Goal: Transaction & Acquisition: Purchase product/service

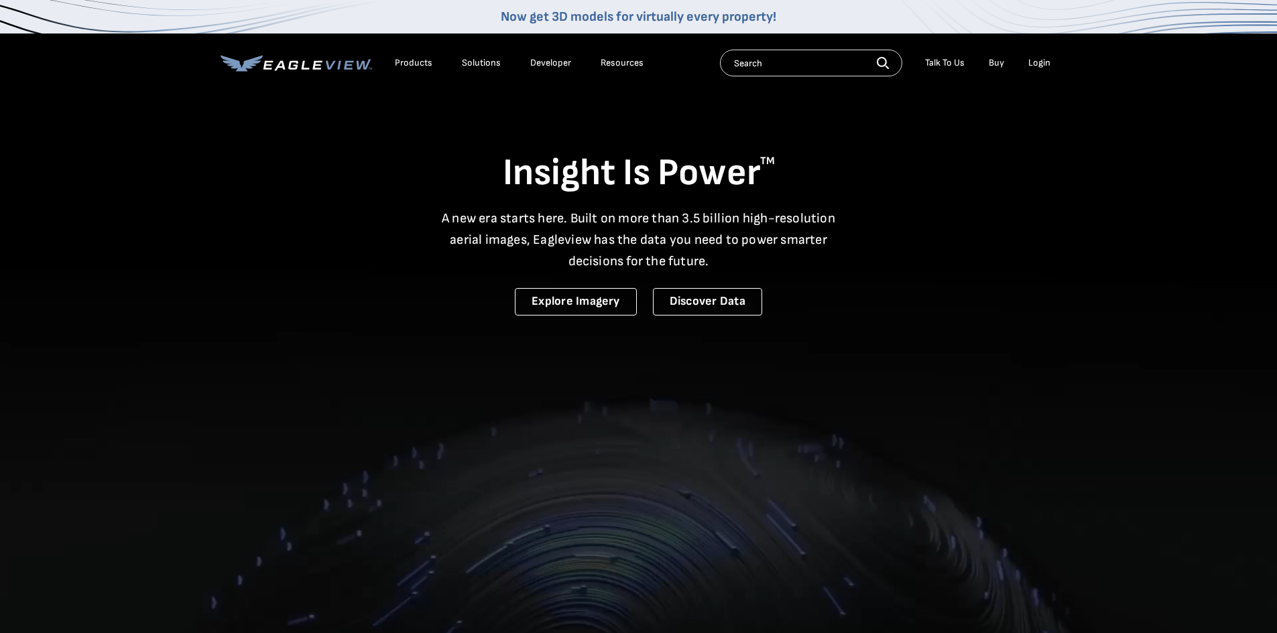
click at [1043, 66] on div "Login" at bounding box center [1039, 63] width 22 height 12
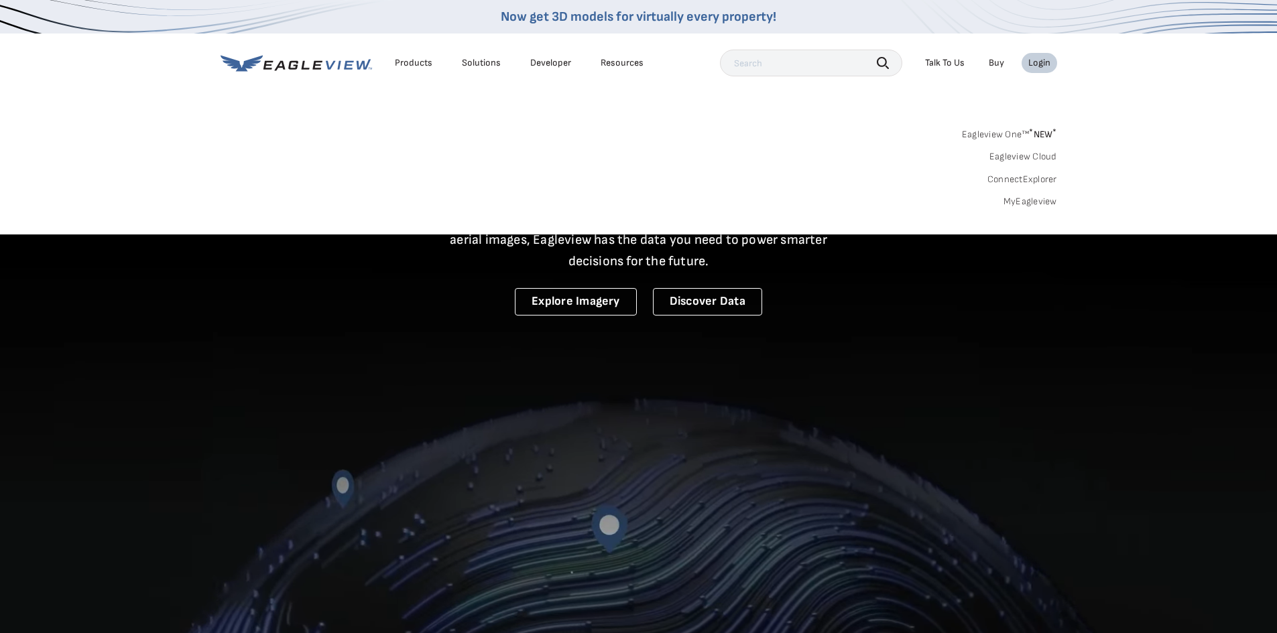
click at [1029, 199] on link "MyEagleview" at bounding box center [1030, 202] width 54 height 12
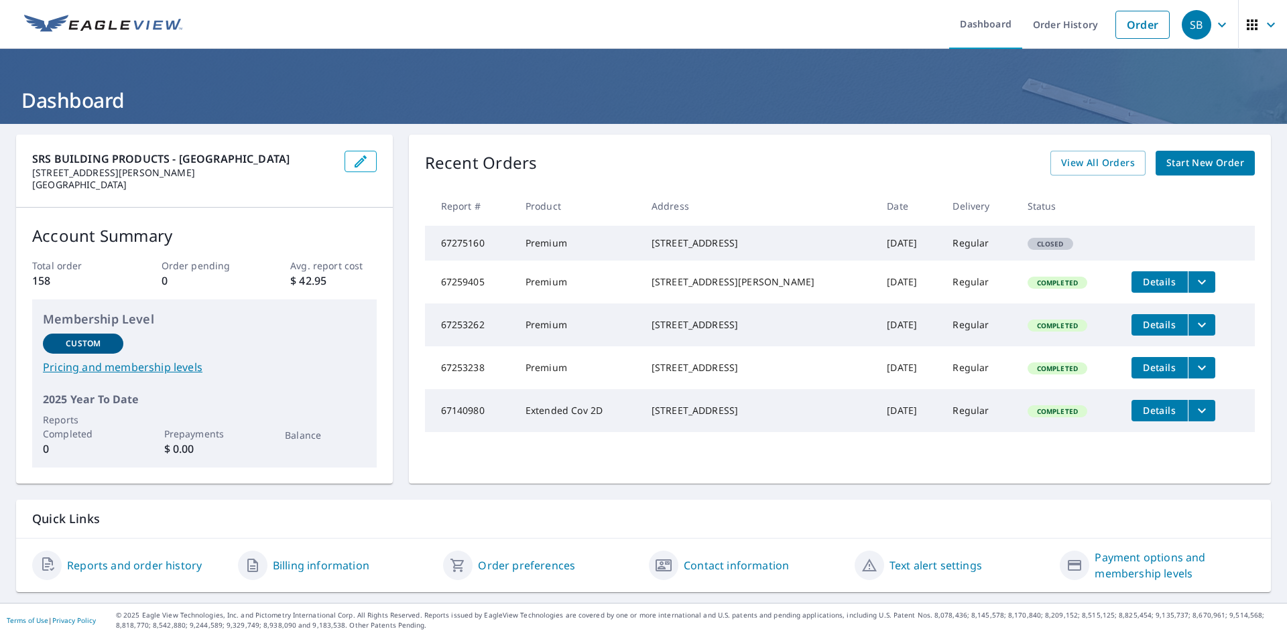
click at [1192, 159] on span "Start New Order" at bounding box center [1205, 163] width 78 height 17
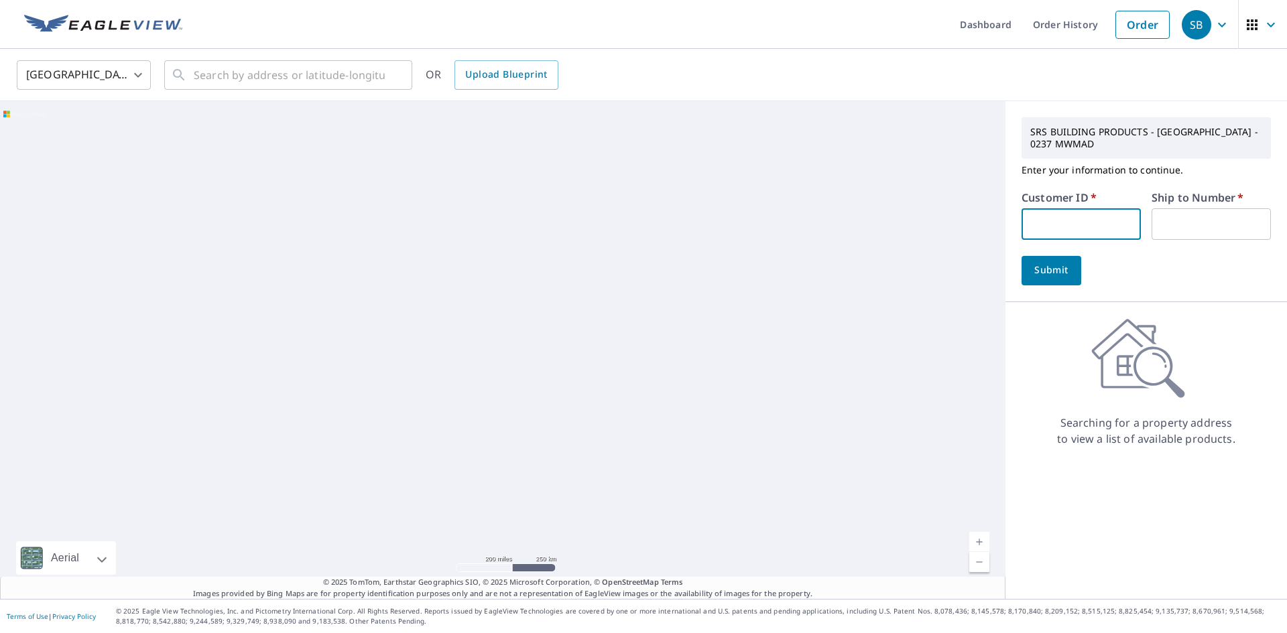
click at [1071, 222] on input "text" at bounding box center [1080, 223] width 119 height 31
type input "csc237"
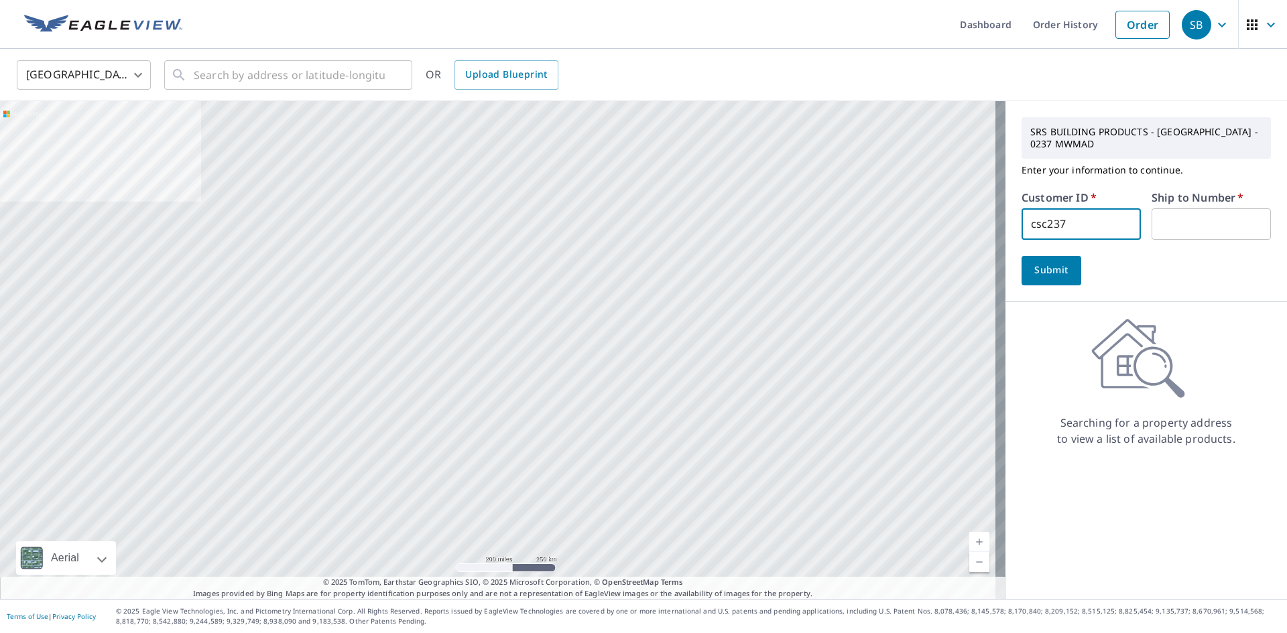
click at [1204, 218] on input "text" at bounding box center [1210, 223] width 119 height 31
type input "1"
click at [1045, 269] on span "Submit" at bounding box center [1051, 270] width 38 height 17
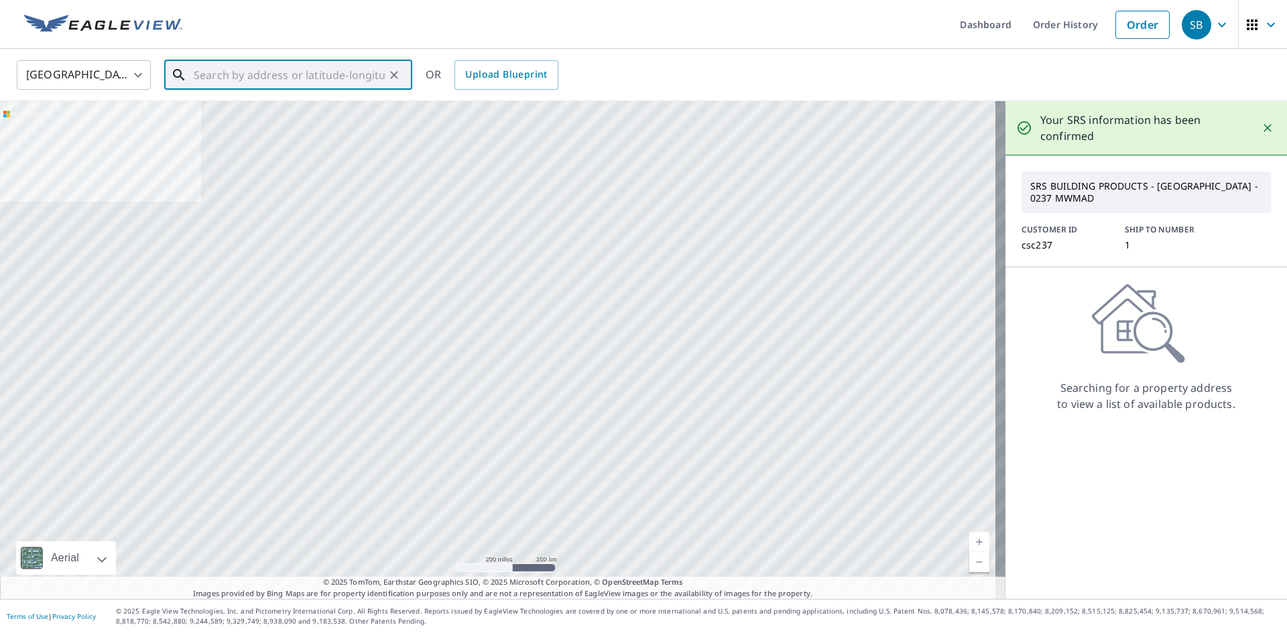
paste input "785 Fairfax Ave Oregon wi"
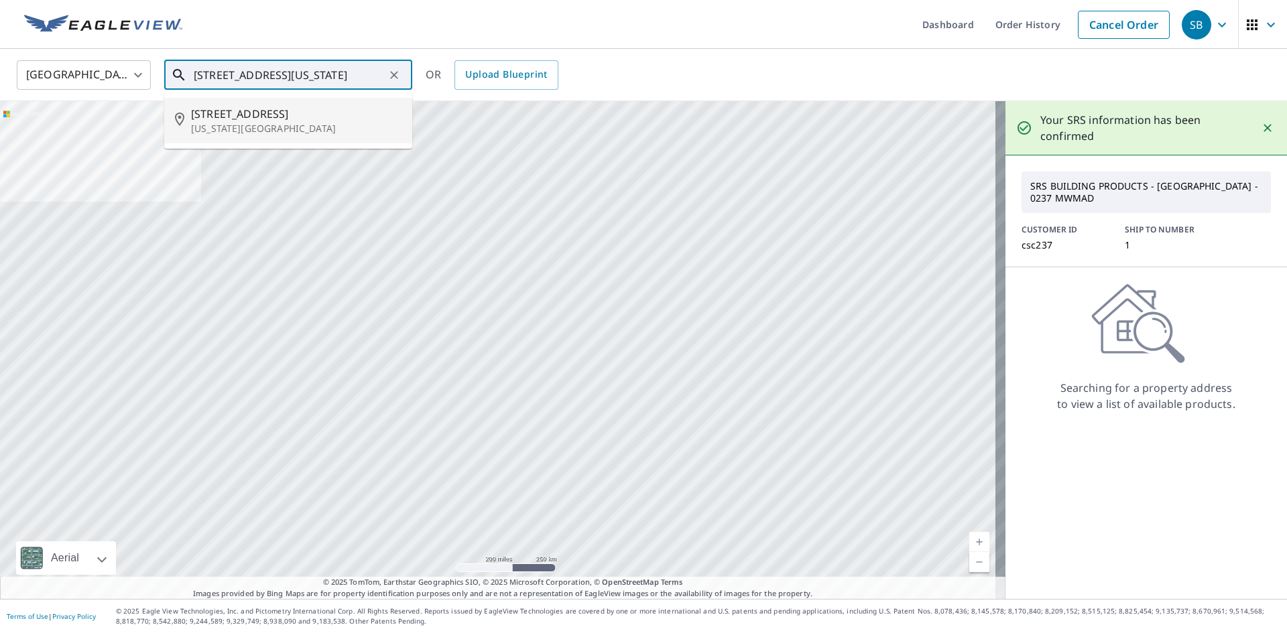
click at [287, 111] on span "785 Fairfax Ave" at bounding box center [296, 114] width 210 height 16
type input "785 Fairfax Ave Oregon, WI 53575"
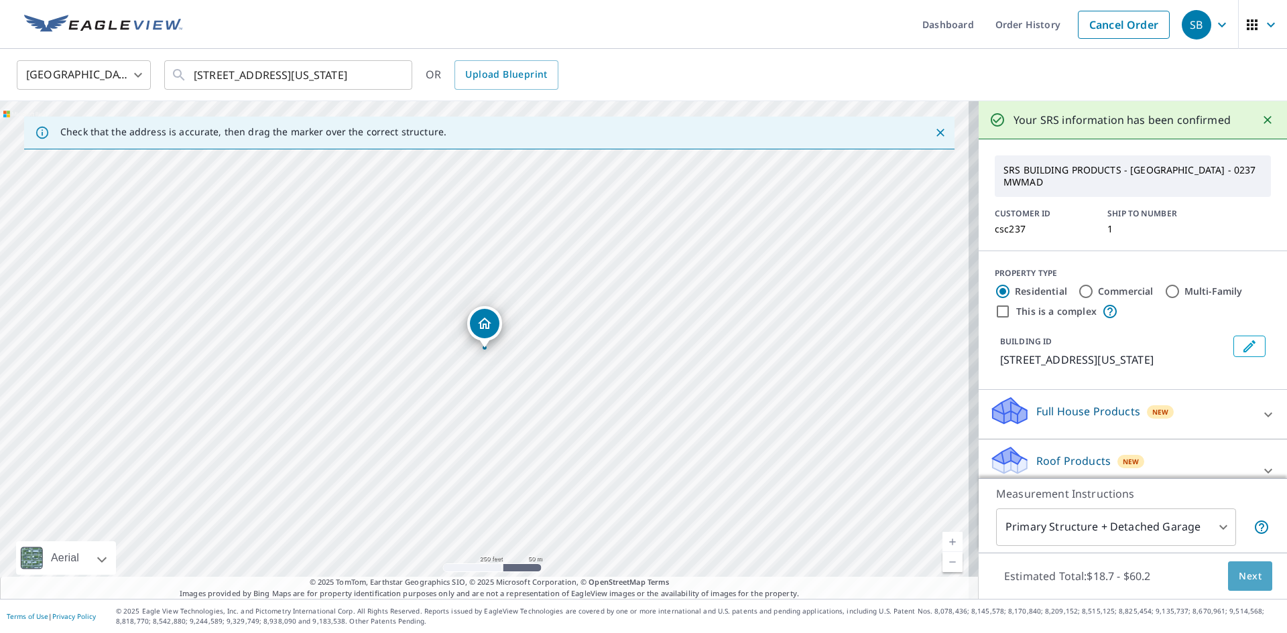
click at [1238, 574] on span "Next" at bounding box center [1249, 576] width 23 height 17
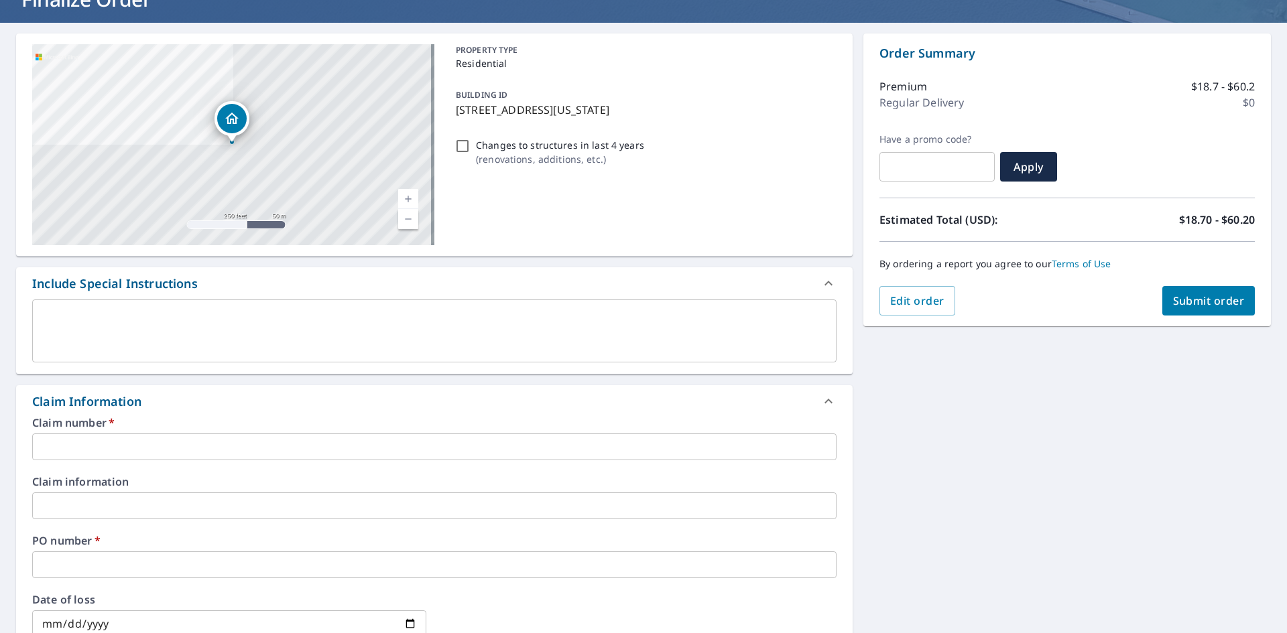
scroll to position [134, 0]
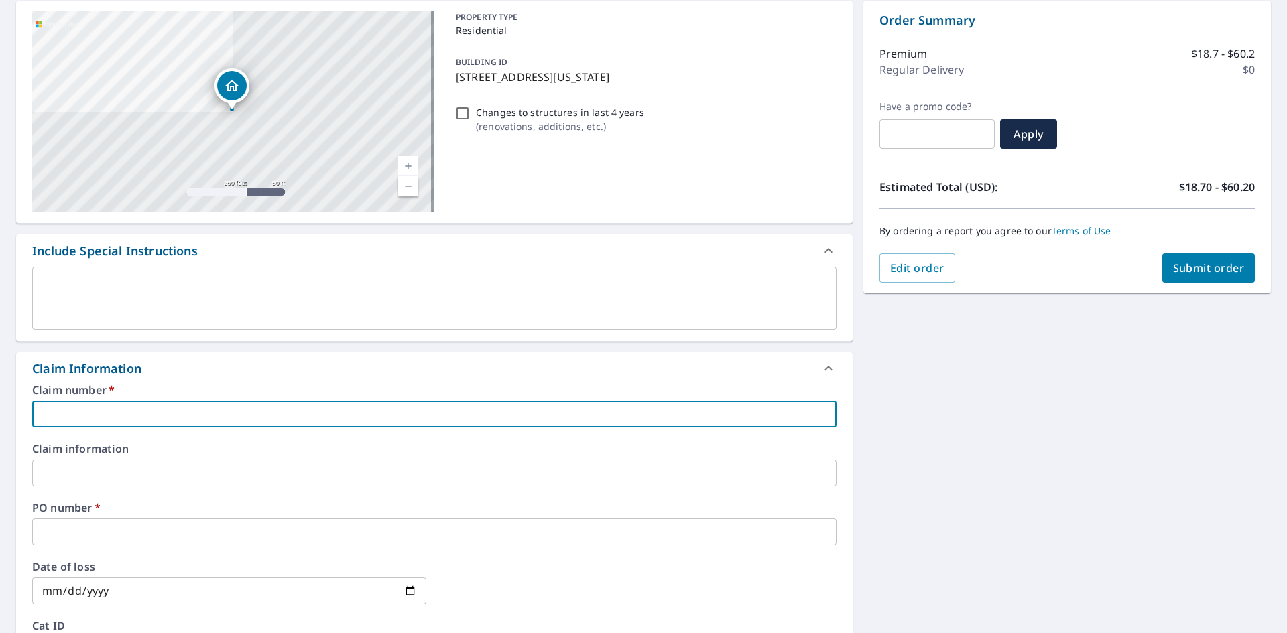
paste input "785 Fairfax Ave Oregon wi"
type input "785 Fairfax Ave Oregon wi"
checkbox input "true"
type input "785 Fairfax Ave Oregon wi"
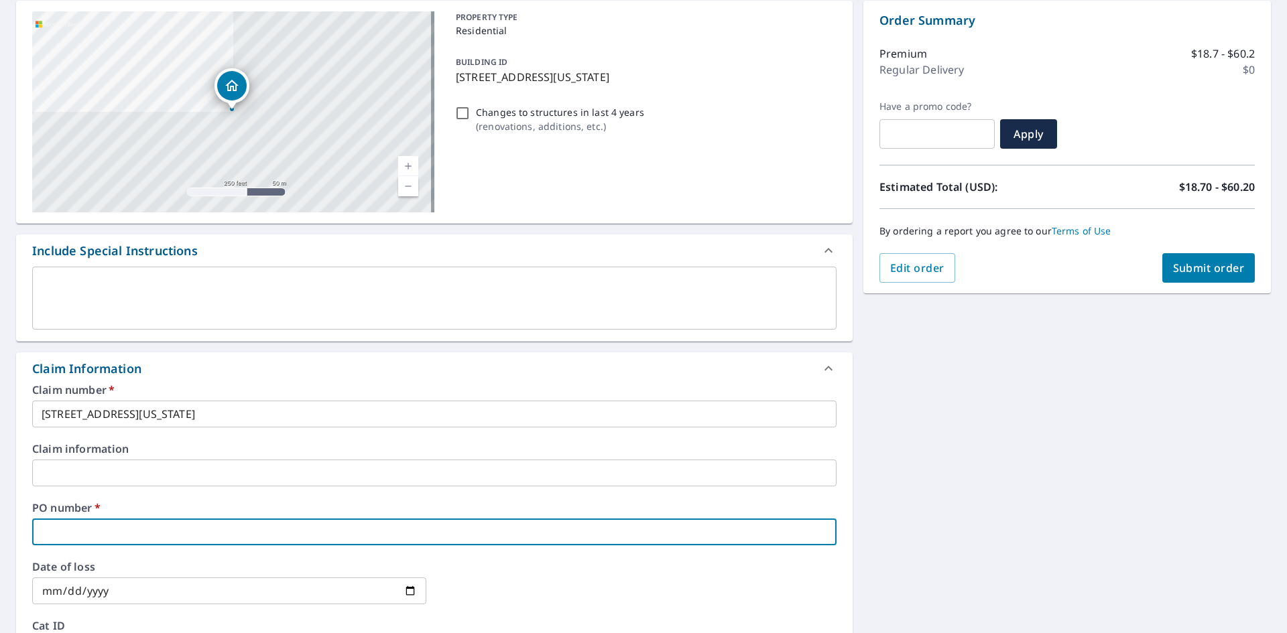
paste input "785 Fairfax Ave Oregon wi"
type input "785 Fairfax Ave Oregon wi"
checkbox input "true"
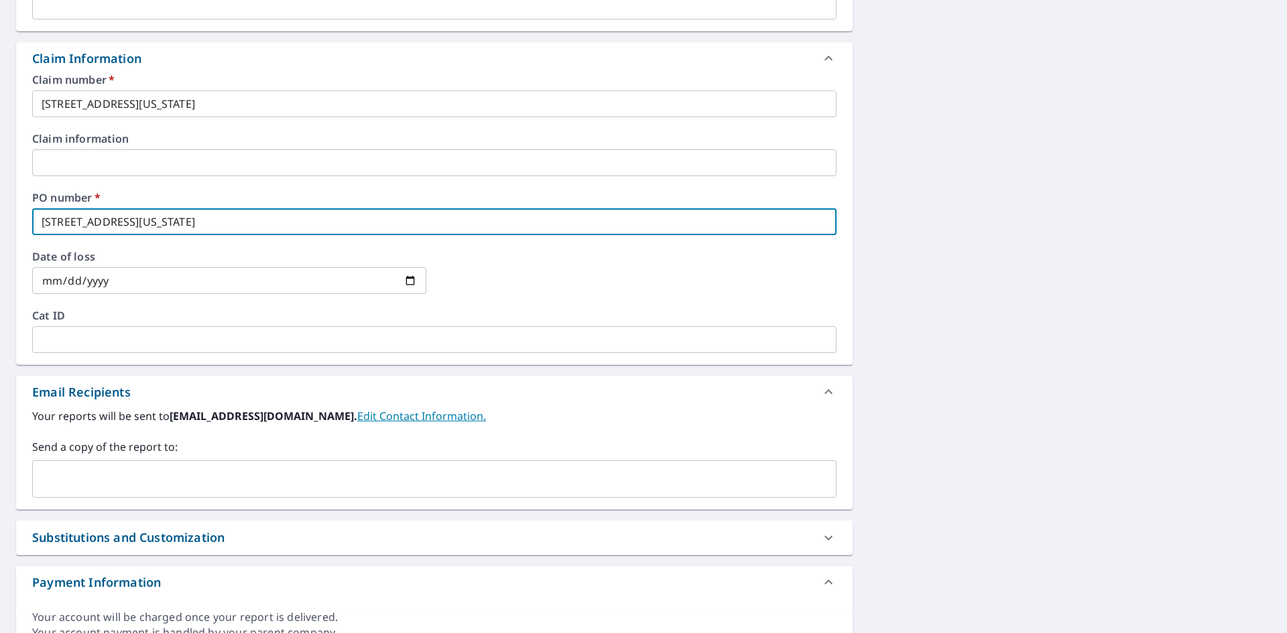
scroll to position [469, 0]
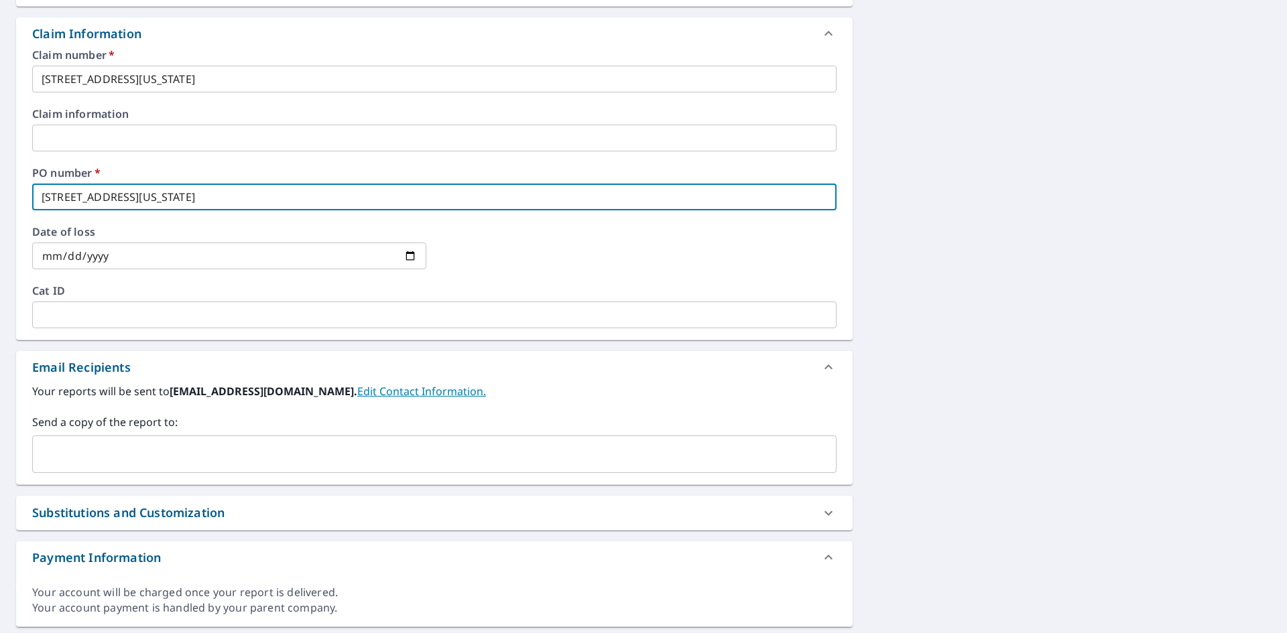
type input "785 Fairfax Ave Oregon wi"
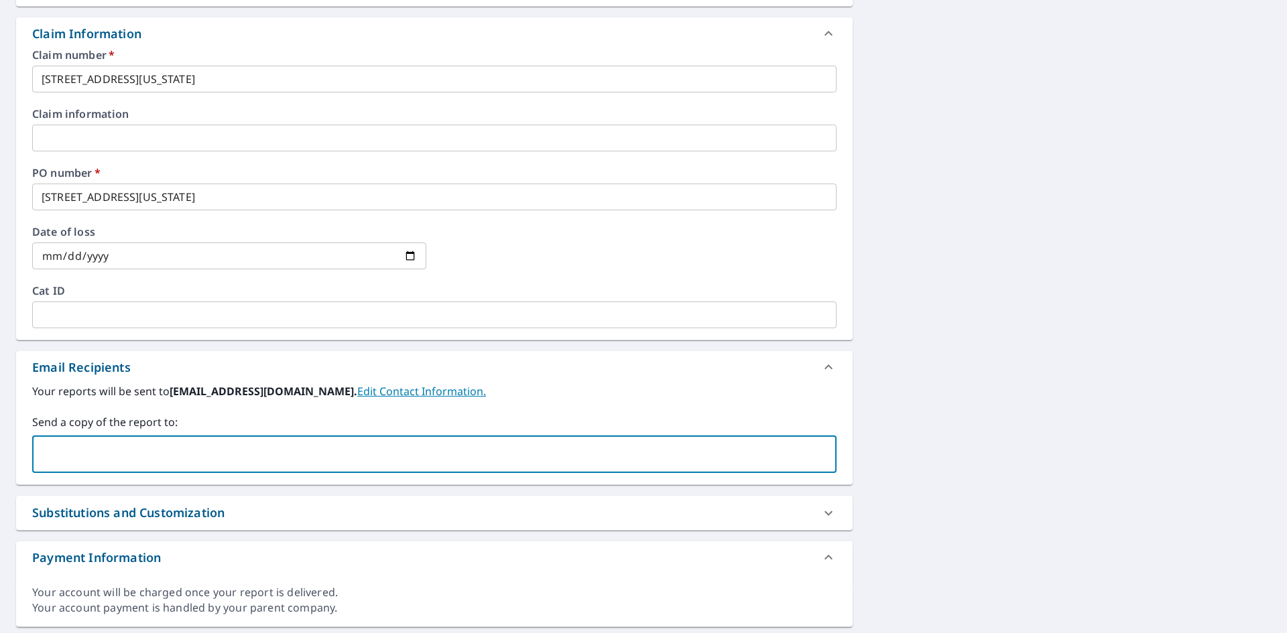
drag, startPoint x: 92, startPoint y: 446, endPoint x: 99, endPoint y: 444, distance: 7.6
click at [92, 446] on input "text" at bounding box center [424, 454] width 772 height 25
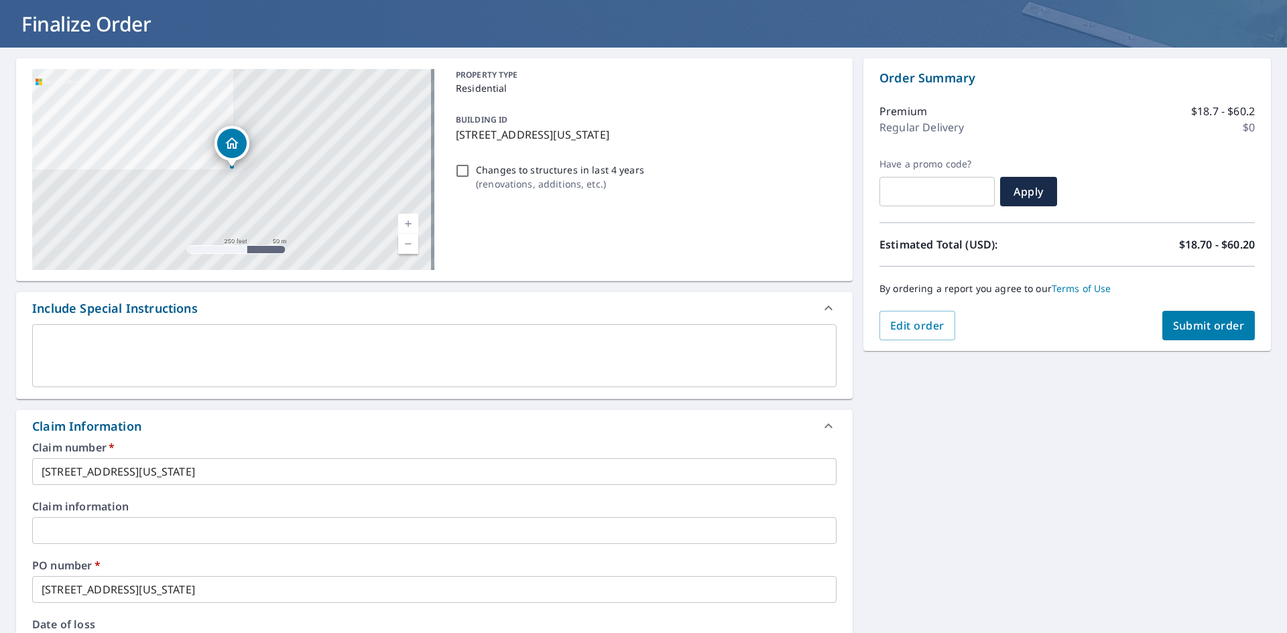
scroll to position [67, 0]
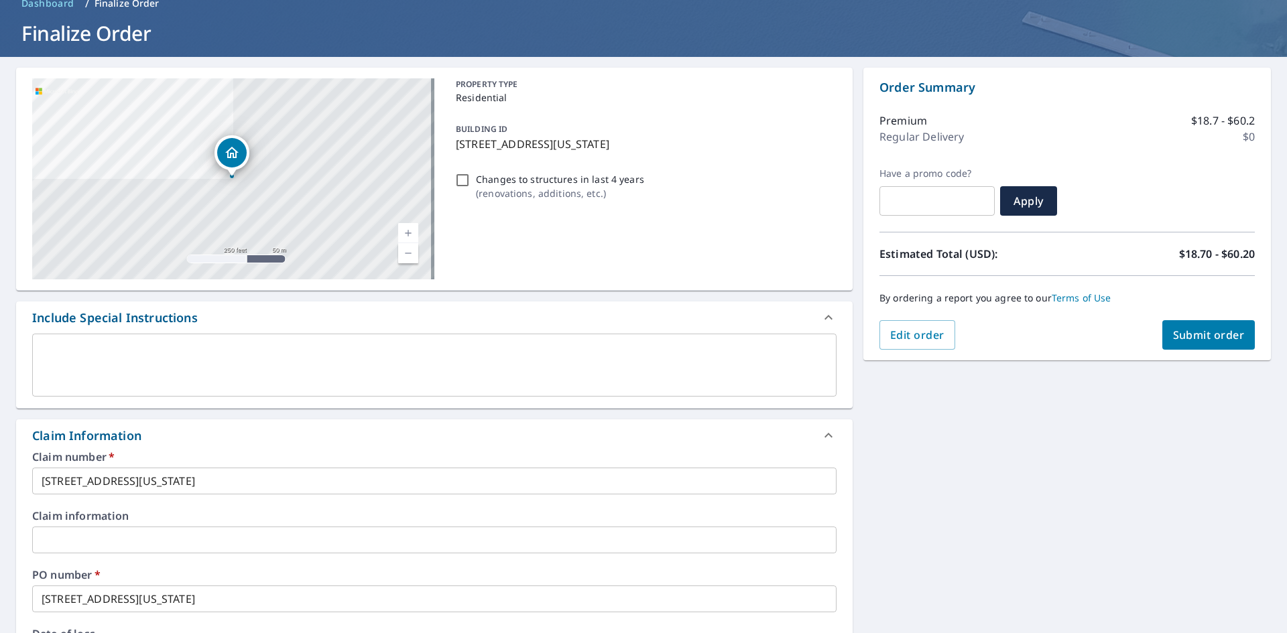
type input "rhehn@amroofing.com"
click at [1222, 338] on span "Submit order" at bounding box center [1209, 335] width 72 height 15
checkbox input "true"
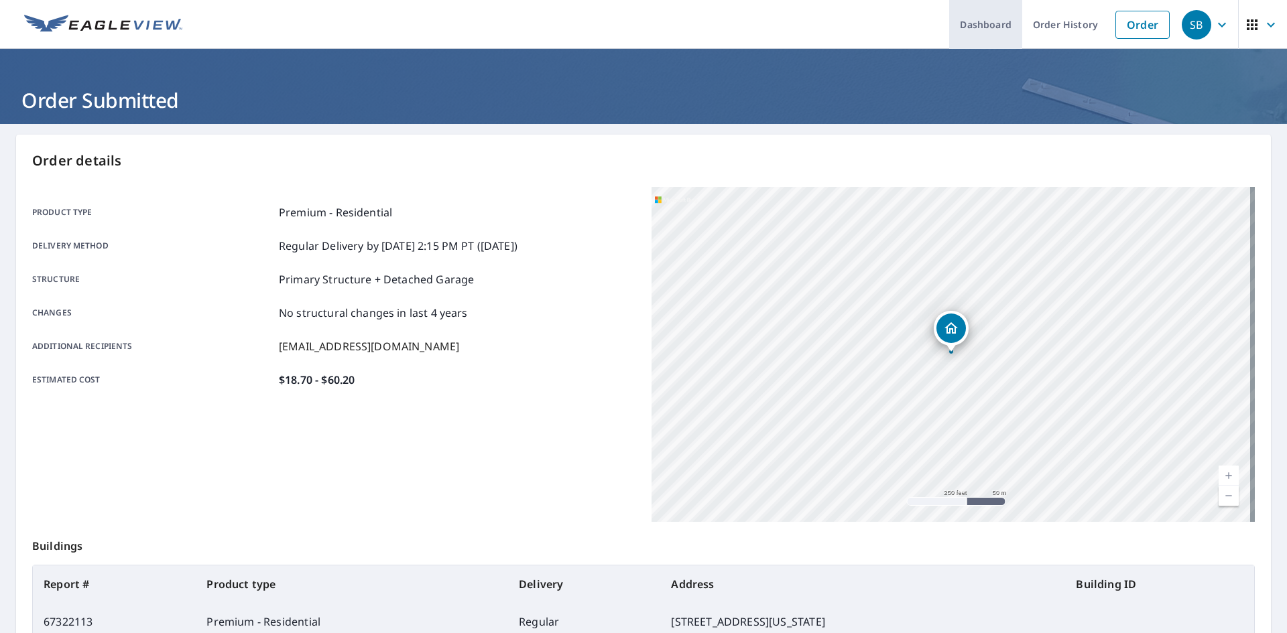
click at [961, 21] on link "Dashboard" at bounding box center [985, 24] width 73 height 49
